Goal: Register for event/course

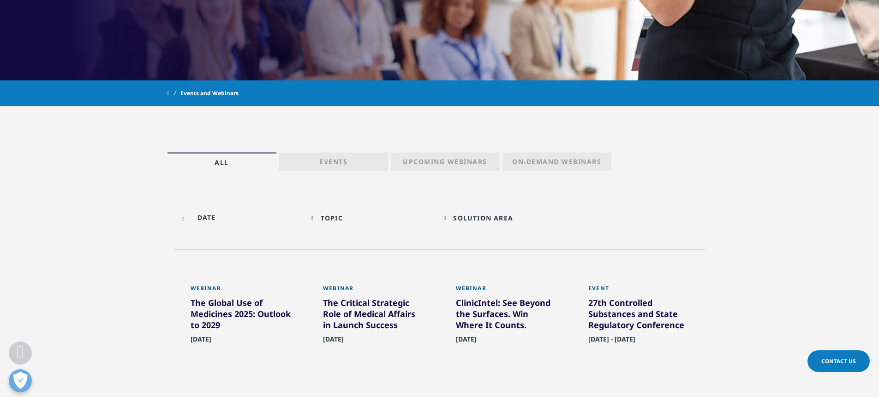
scroll to position [416, 0]
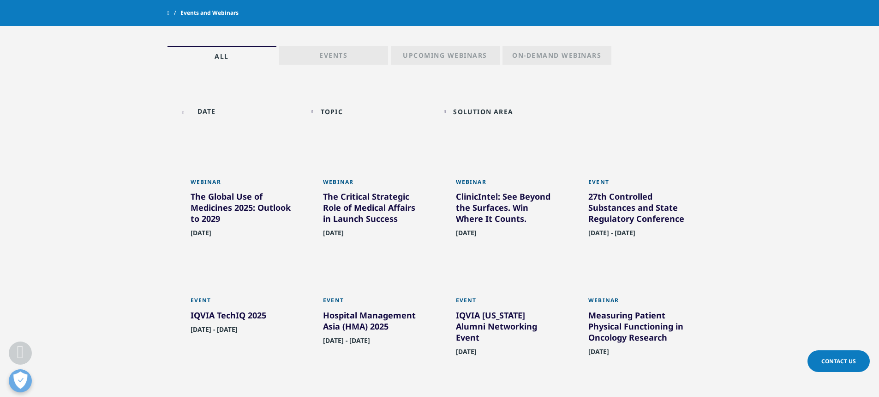
click at [194, 117] on input "text" at bounding box center [241, 111] width 124 height 21
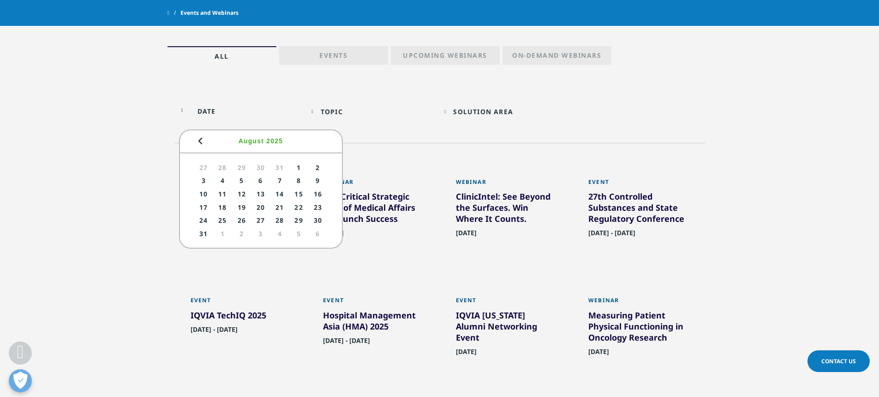
click at [319, 193] on link "16" at bounding box center [317, 194] width 17 height 12
type input "08/16/2025"
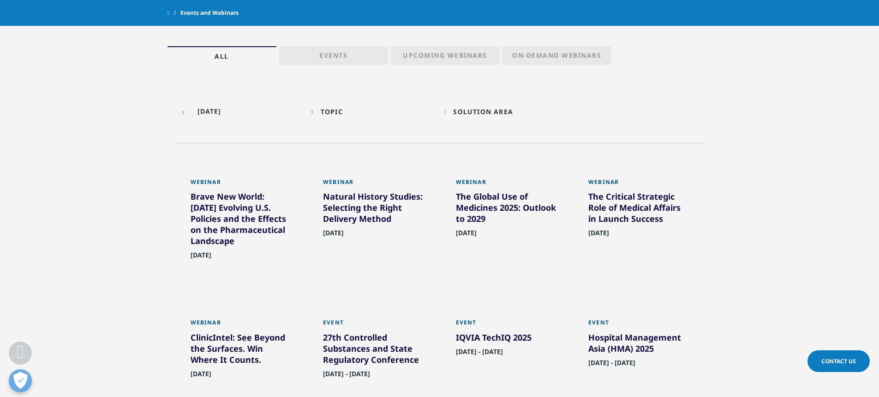
click at [646, 167] on section "08/16/2025 Topic Loading Clear Or/And Operator Toggle Commercial Technologies 2…" at bounding box center [439, 343] width 879 height 507
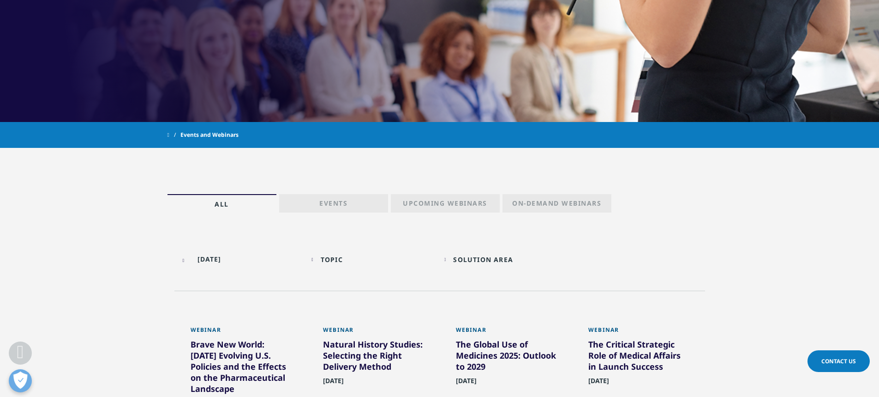
scroll to position [277, 0]
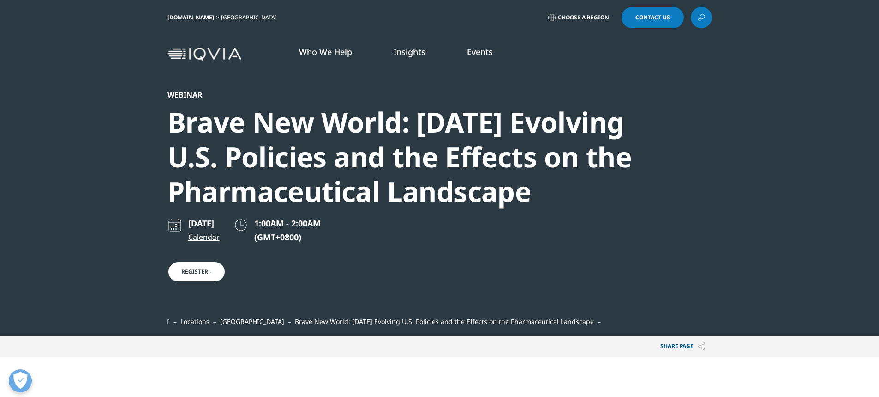
scroll to position [423, 545]
drag, startPoint x: 164, startPoint y: 124, endPoint x: 549, endPoint y: 183, distance: 389.5
click at [549, 183] on section "Webinar Brave New World: [DATE] Evolving U.S. Policies and the Effects on the P…" at bounding box center [439, 167] width 879 height 335
copy div "Brave New World: [DATE] Evolving U.S. Policies and the Effects on the Pharmaceu…"
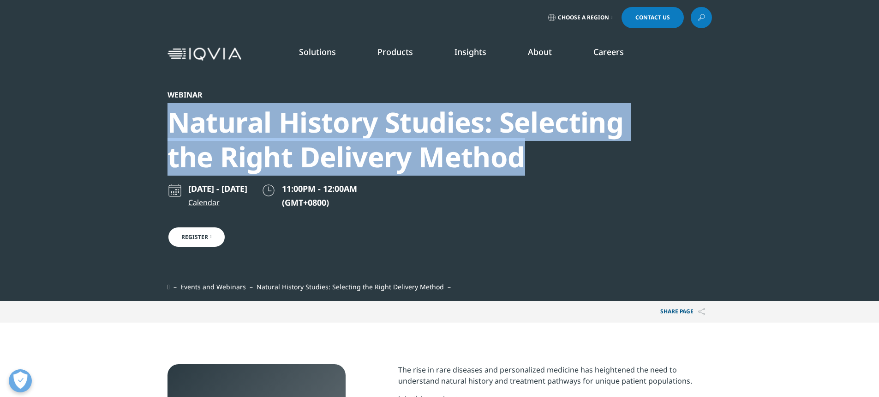
drag, startPoint x: 157, startPoint y: 119, endPoint x: 550, endPoint y: 149, distance: 395.0
click at [550, 149] on section "Webinar Natural History Studies: Selecting the Right Delivery Method August 22 …" at bounding box center [439, 150] width 879 height 301
copy div "Natural History Studies: Selecting the Right Delivery Method"
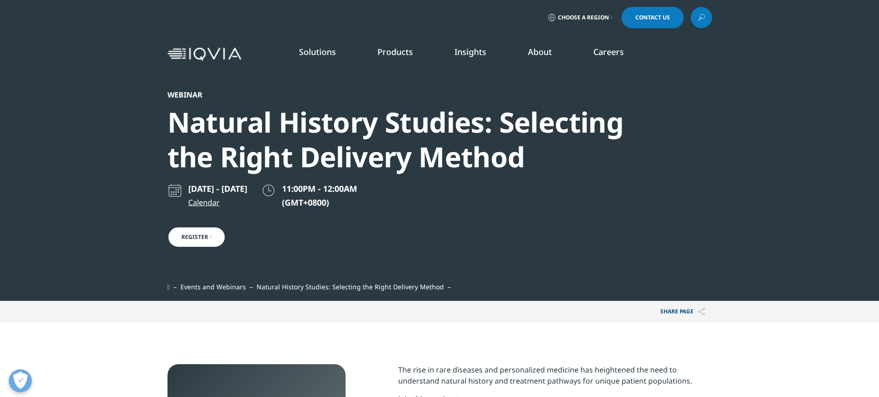
click at [103, 52] on div "Solutions quick find a capability Clear Search Loading SOLUTIONS Research & Dev…" at bounding box center [439, 53] width 879 height 43
